Goal: Transaction & Acquisition: Download file/media

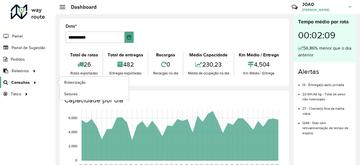
click at [30, 80] on div at bounding box center [34, 83] width 8 height 6
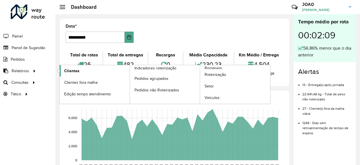
click at [83, 71] on link "Clientes" at bounding box center [95, 70] width 70 height 11
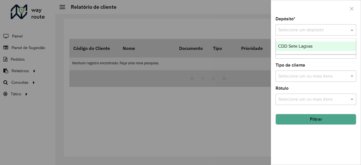
click at [299, 30] on input "text" at bounding box center [311, 30] width 64 height 7
click at [292, 47] on span "CDD Sete Lagoas" at bounding box center [295, 46] width 34 height 5
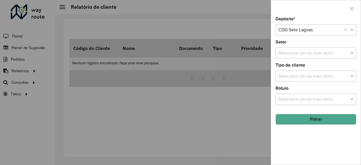
click at [294, 54] on input "text" at bounding box center [313, 53] width 72 height 7
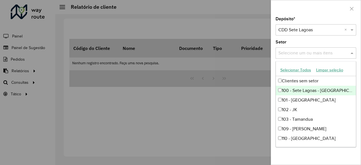
scroll to position [335, 0]
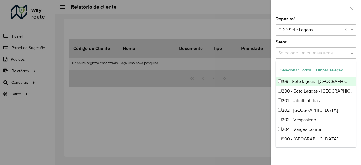
click at [352, 51] on span at bounding box center [352, 53] width 7 height 7
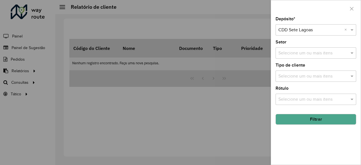
click at [304, 120] on button "Filtrar" at bounding box center [316, 119] width 81 height 11
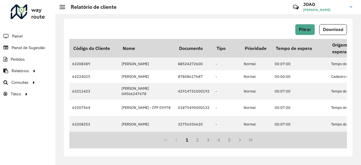
click at [325, 33] on button "Download" at bounding box center [333, 29] width 28 height 11
